Goal: Find specific page/section: Find specific page/section

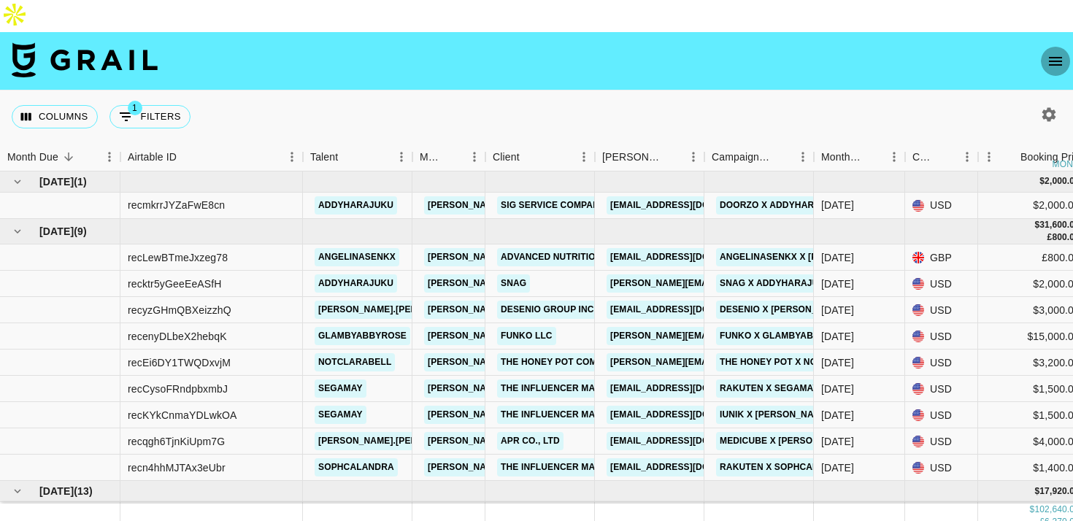
click at [1050, 57] on icon "open drawer" at bounding box center [1055, 61] width 13 height 9
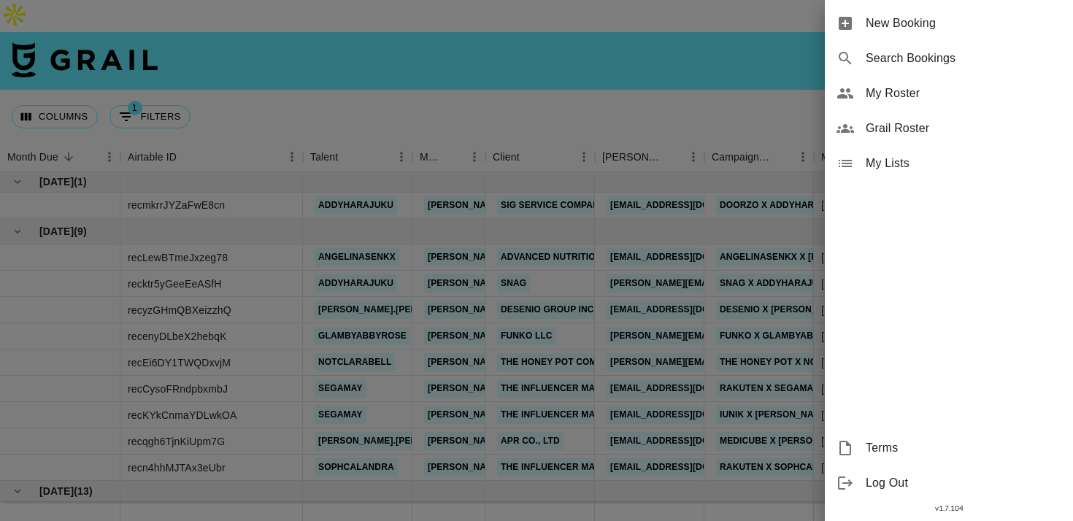
click at [948, 88] on span "My Roster" at bounding box center [964, 94] width 196 height 18
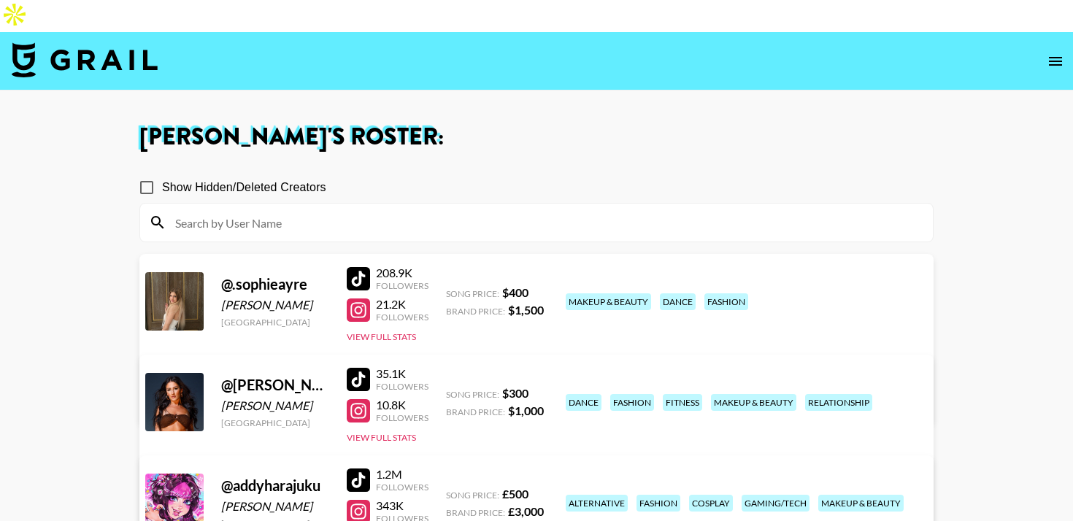
click at [29, 42] on img at bounding box center [85, 59] width 146 height 35
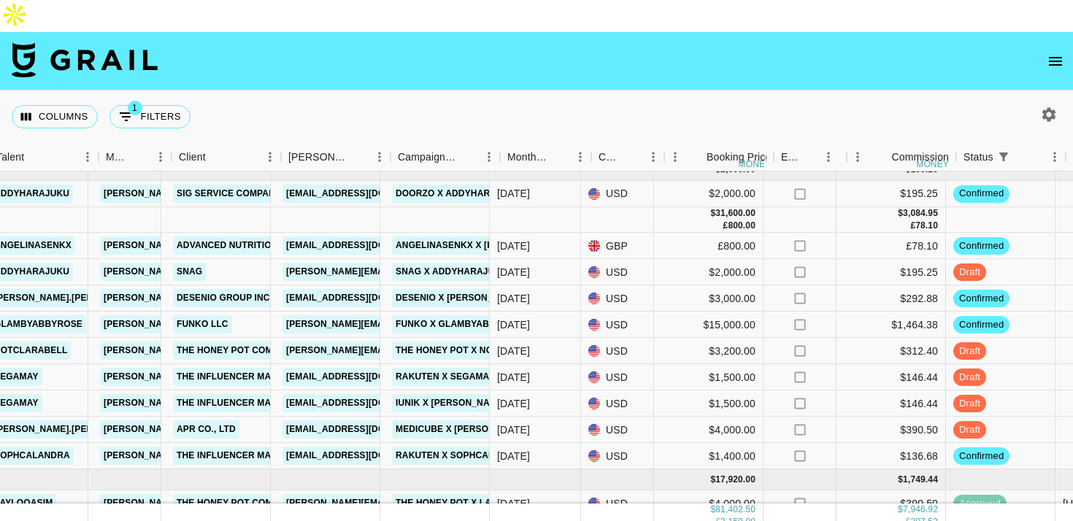
scroll to position [12, 330]
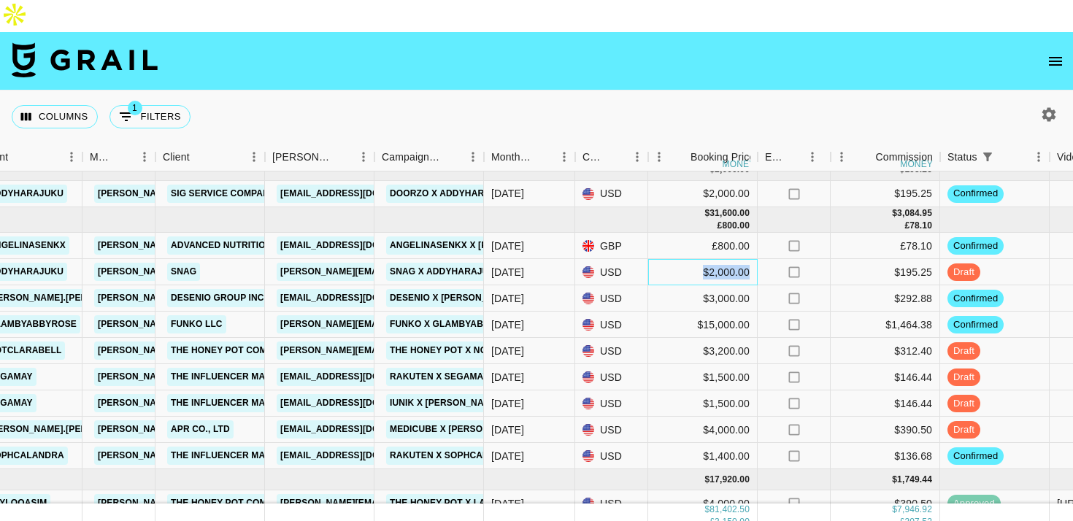
drag, startPoint x: 697, startPoint y: 239, endPoint x: 753, endPoint y: 239, distance: 56.2
click at [753, 259] on div "$2,000.00" at bounding box center [702, 272] width 109 height 26
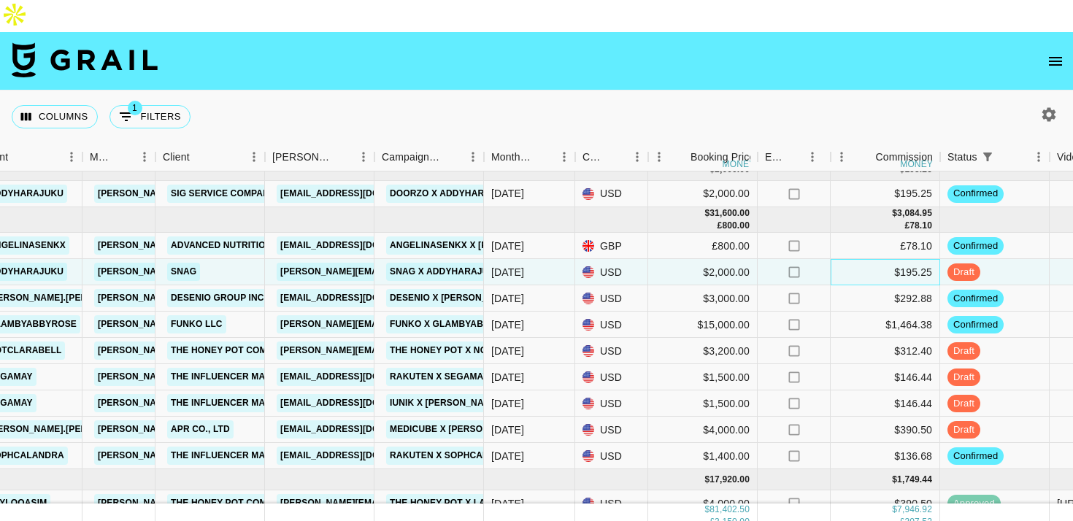
click at [896, 259] on div "$195.25" at bounding box center [885, 272] width 109 height 26
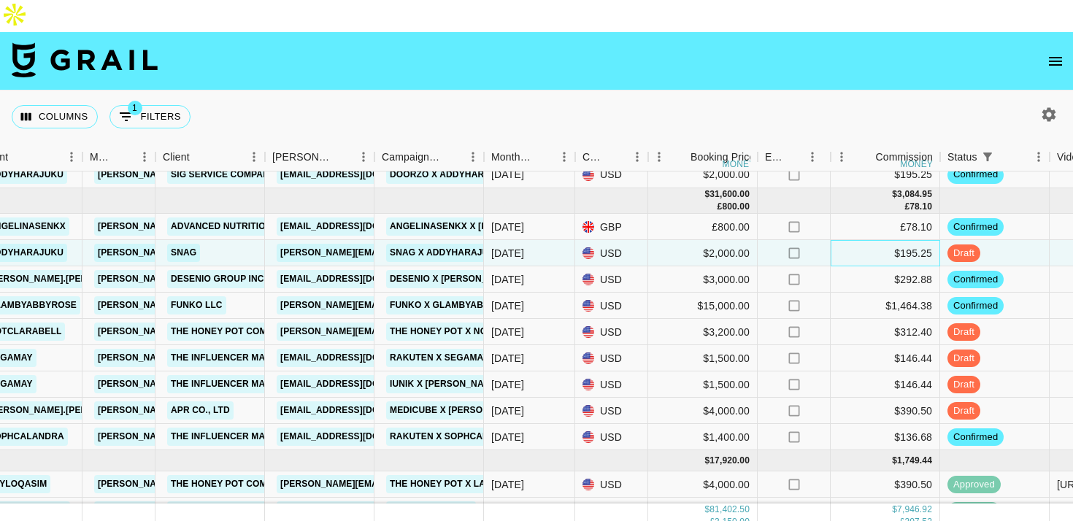
scroll to position [56, 330]
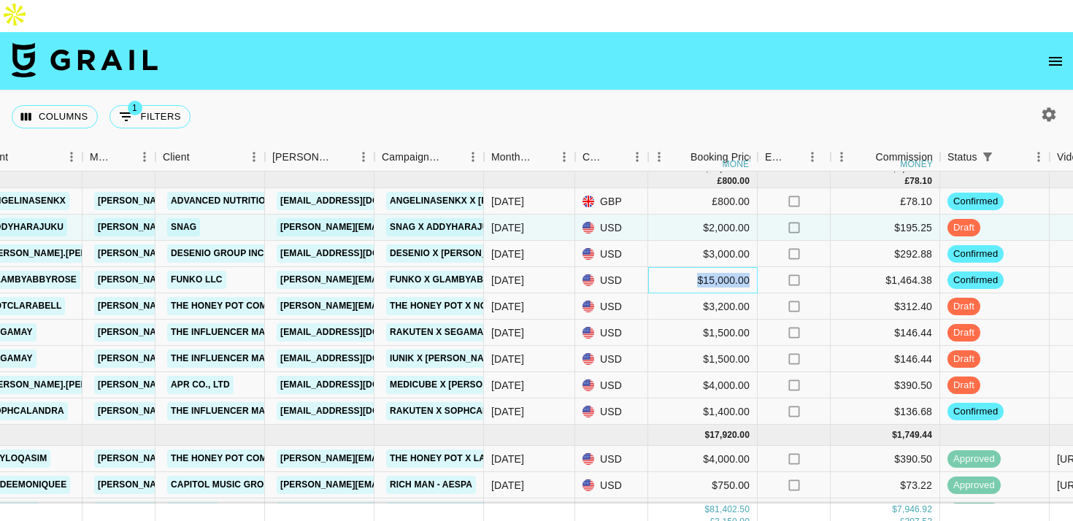
drag, startPoint x: 691, startPoint y: 252, endPoint x: 749, endPoint y: 252, distance: 57.7
click at [749, 267] on div "$15,000.00" at bounding box center [702, 280] width 109 height 26
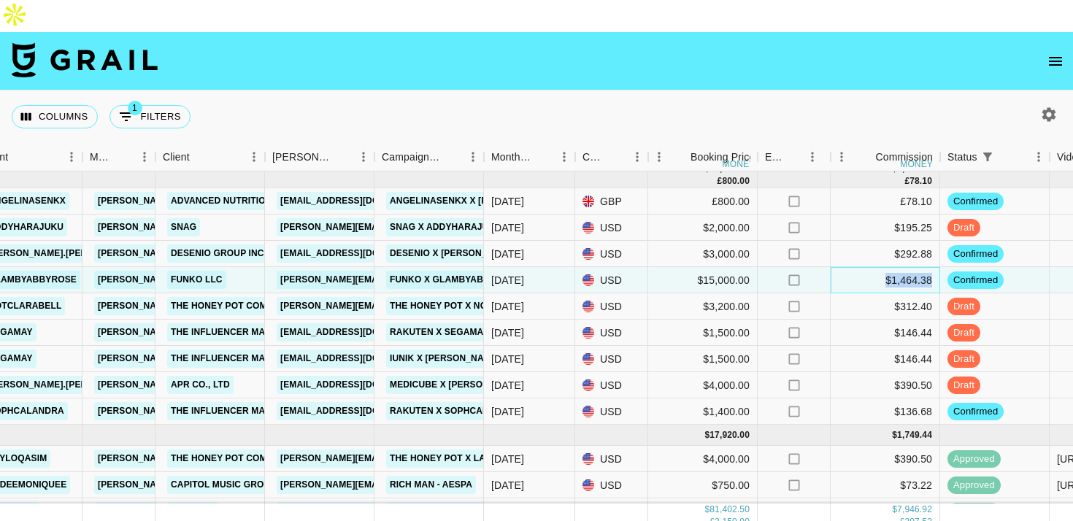
drag, startPoint x: 883, startPoint y: 246, endPoint x: 931, endPoint y: 247, distance: 48.2
click at [931, 267] on div "$1,464.38" at bounding box center [885, 280] width 109 height 26
click at [678, 267] on div "$15,000.00" at bounding box center [702, 280] width 109 height 26
click at [1064, 53] on icon "open drawer" at bounding box center [1056, 62] width 18 height 18
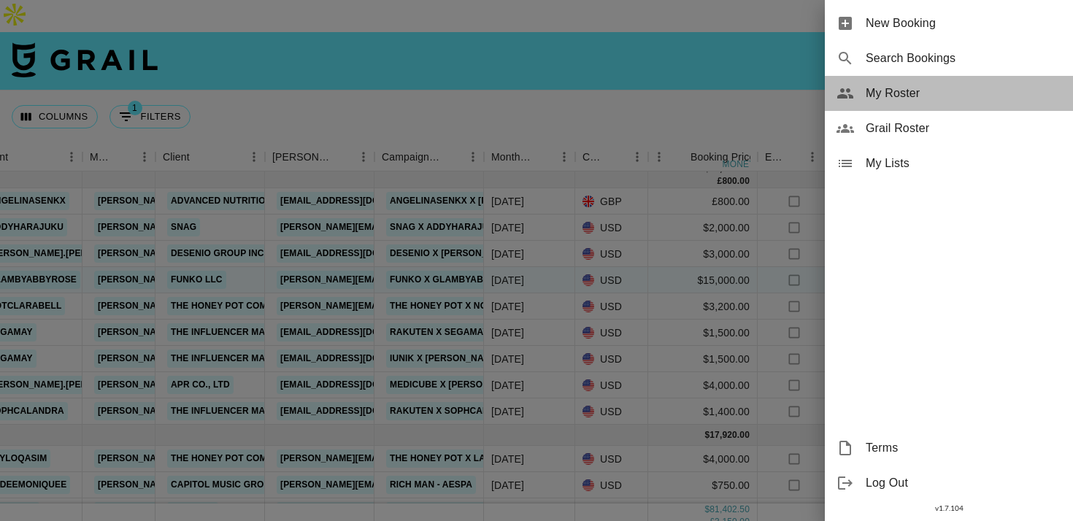
click at [950, 87] on span "My Roster" at bounding box center [964, 94] width 196 height 18
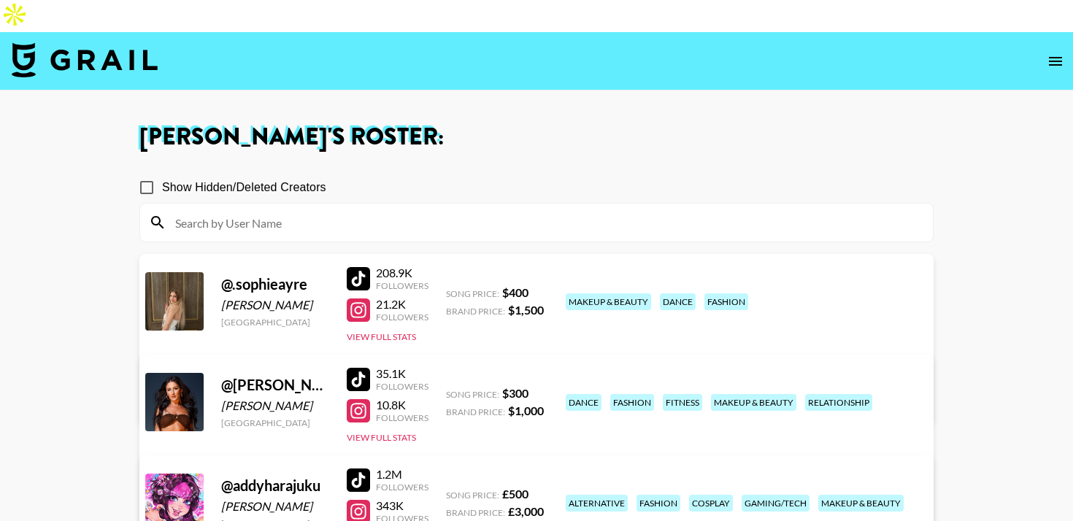
click at [323, 211] on input at bounding box center [545, 222] width 758 height 23
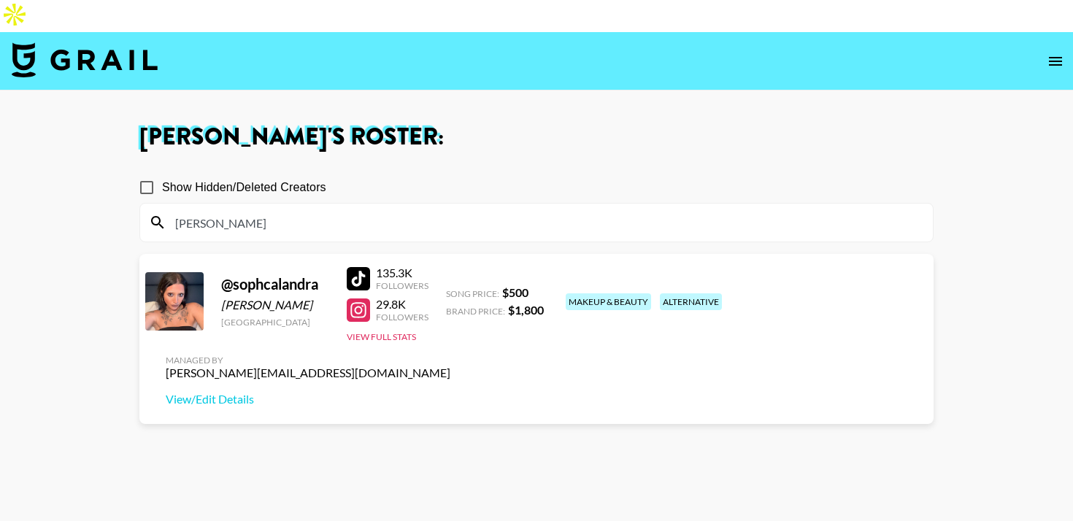
type input "[PERSON_NAME]"
drag, startPoint x: 318, startPoint y: 274, endPoint x: 223, endPoint y: 278, distance: 95.0
click at [223, 298] on div "[PERSON_NAME]" at bounding box center [275, 305] width 108 height 15
copy div "[PERSON_NAME]"
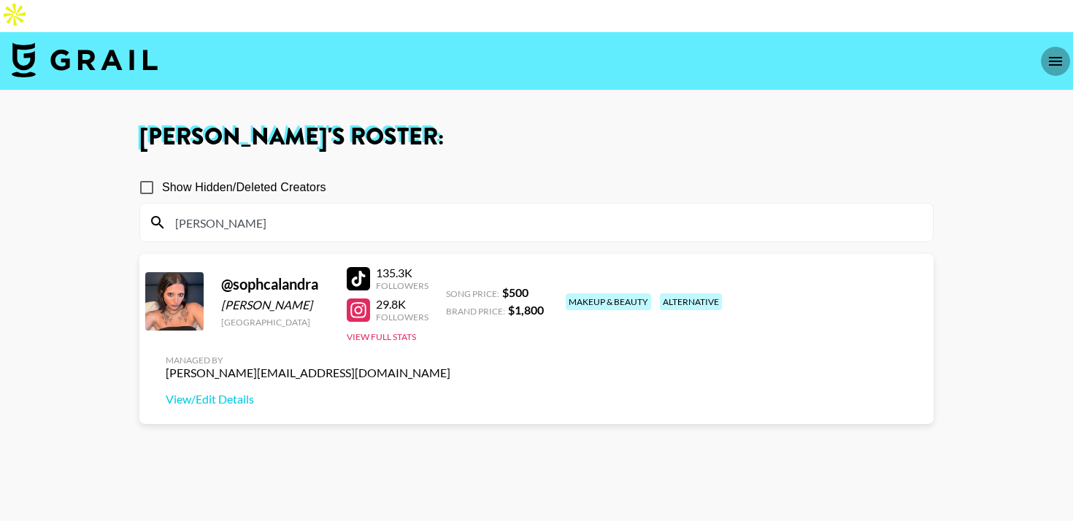
click at [1056, 57] on icon "open drawer" at bounding box center [1055, 61] width 13 height 9
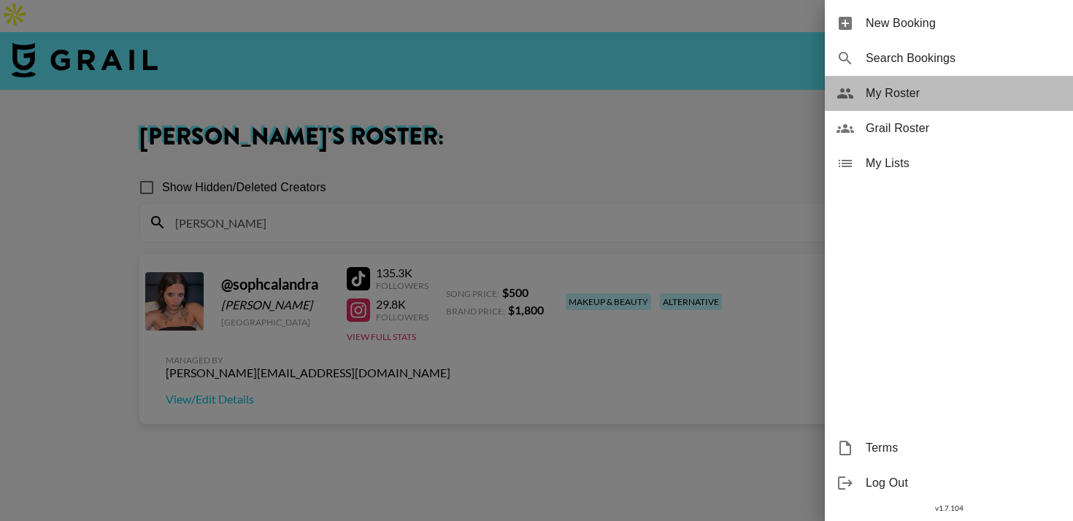
click at [903, 91] on span "My Roster" at bounding box center [964, 94] width 196 height 18
click at [879, 102] on div "My Roster" at bounding box center [949, 93] width 248 height 35
